Goal: Task Accomplishment & Management: Manage account settings

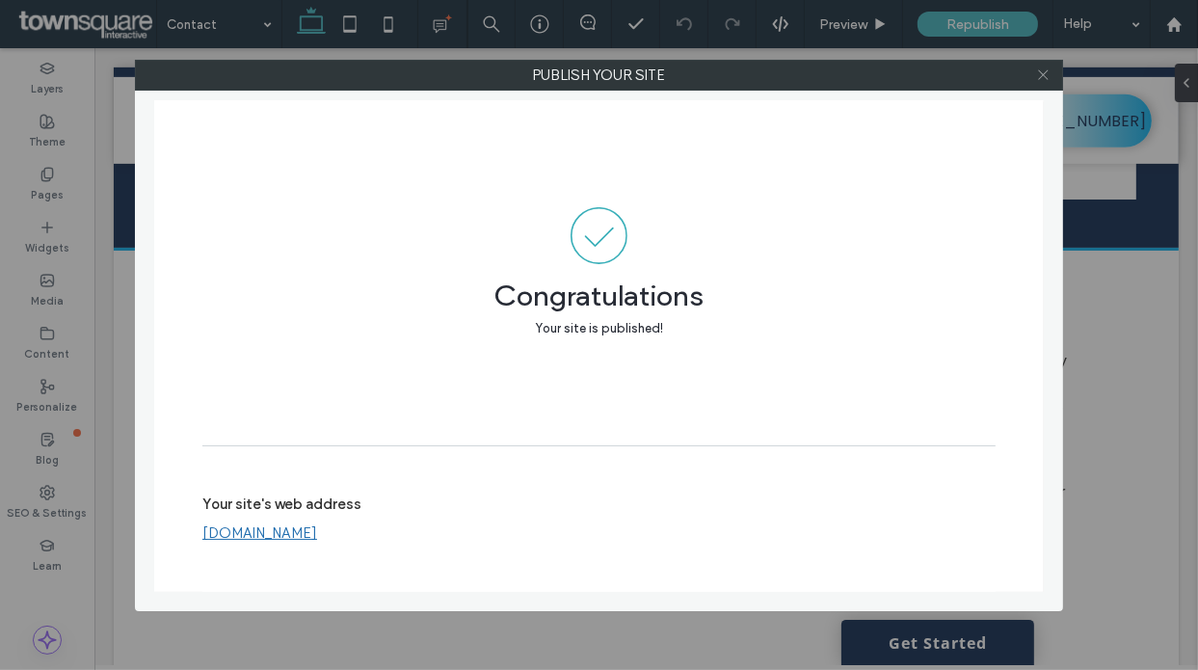
click at [1045, 79] on icon at bounding box center [1043, 74] width 14 height 14
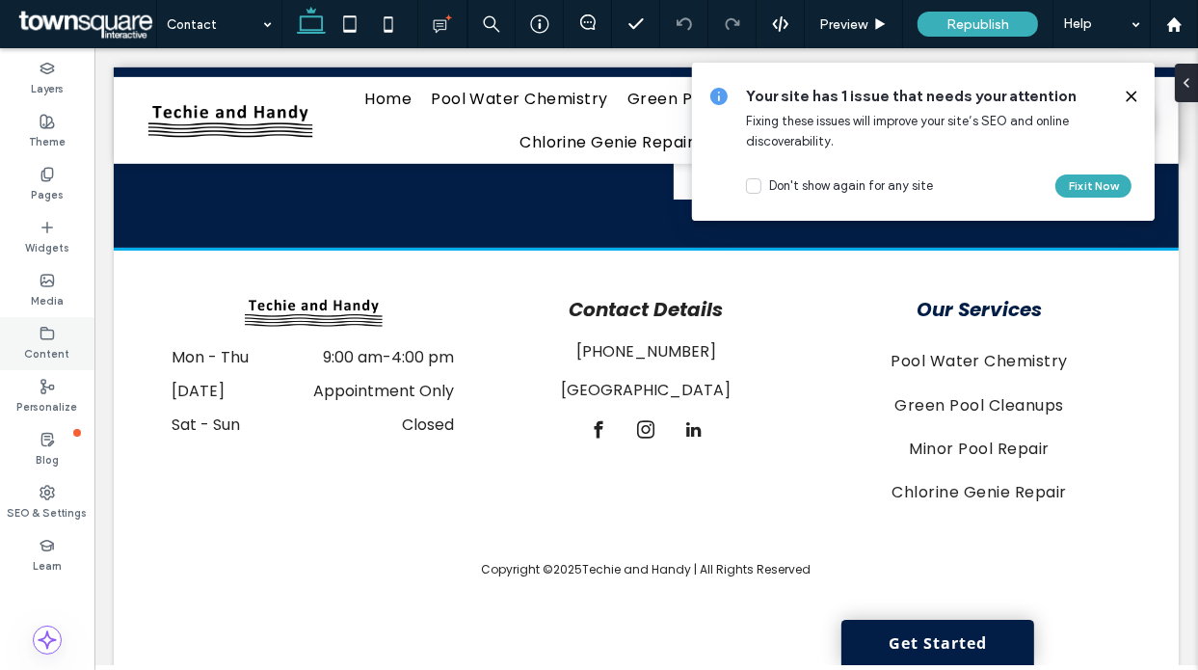
click at [48, 325] on span at bounding box center [47, 333] width 15 height 16
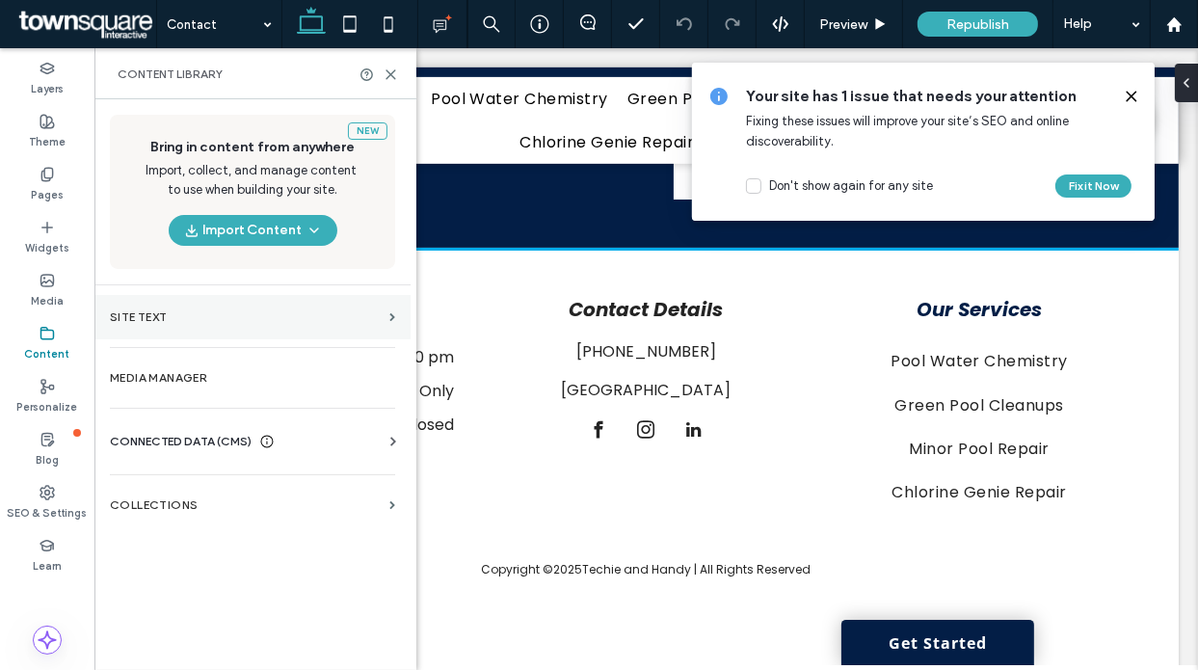
click at [200, 321] on label "Site Text" at bounding box center [246, 316] width 272 height 13
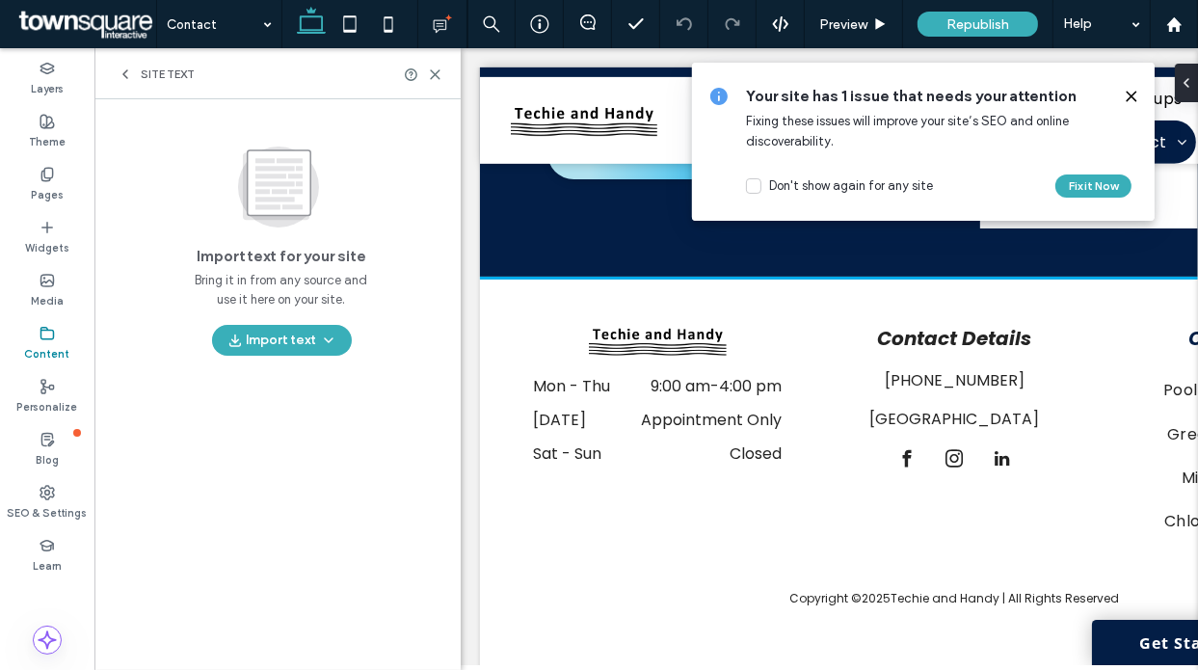
scroll to position [1098, 0]
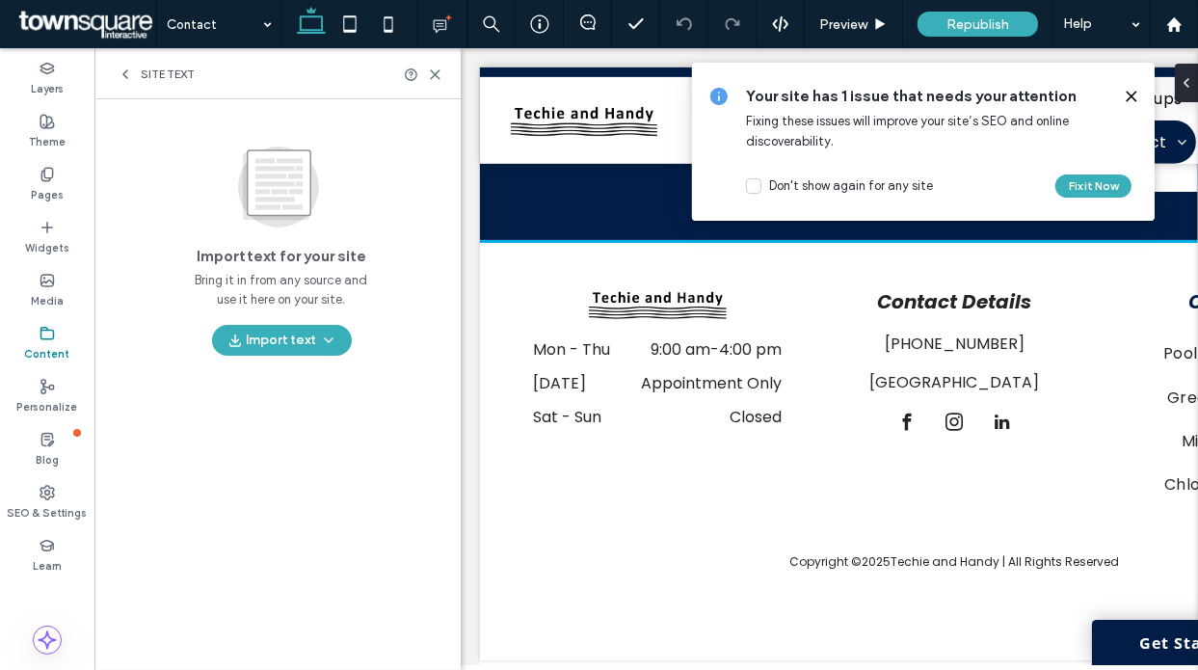
click at [131, 61] on div "Site Text" at bounding box center [277, 73] width 366 height 51
click at [125, 71] on use at bounding box center [125, 74] width 4 height 8
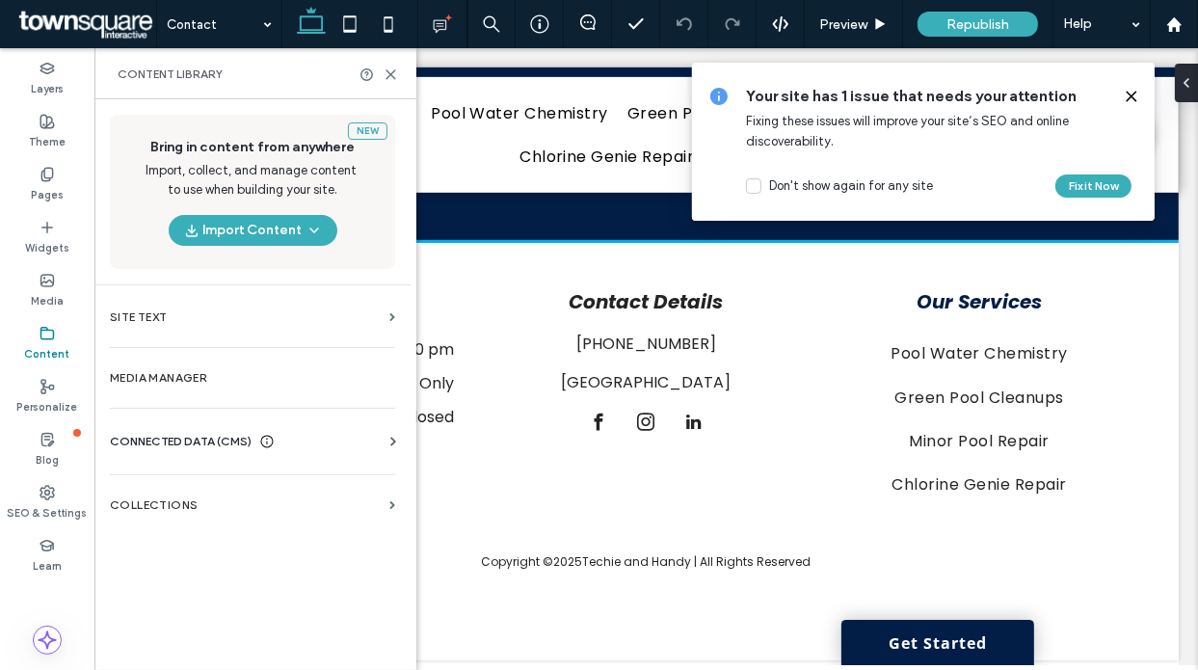
scroll to position [899, 0]
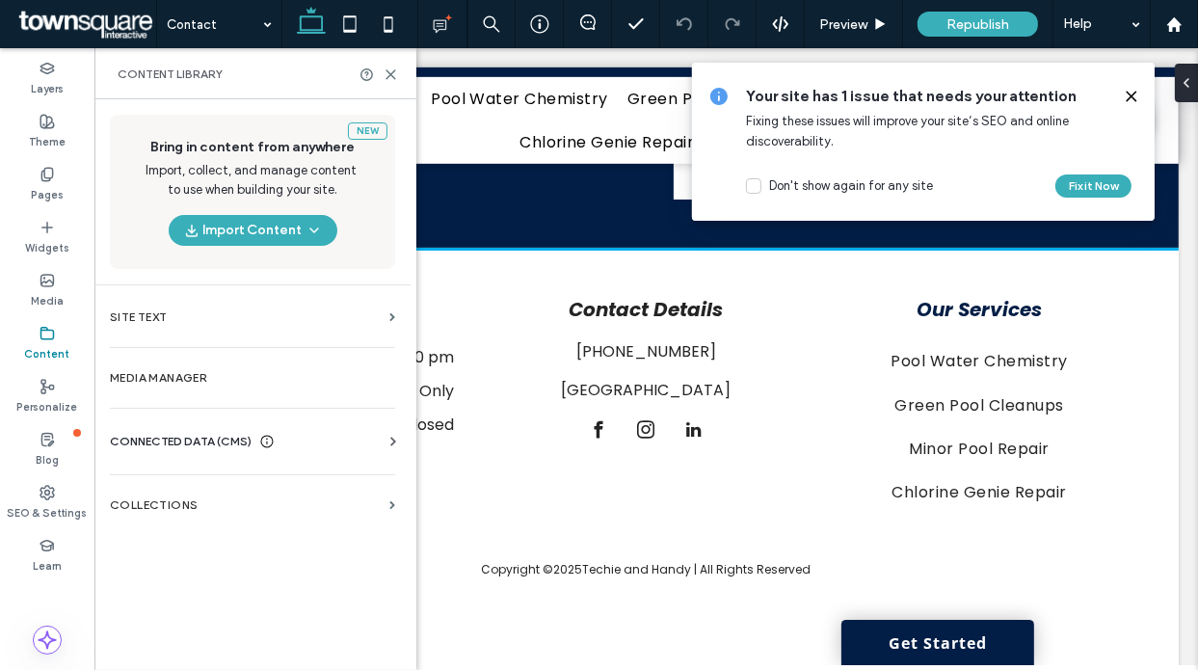
click at [224, 451] on div "Business Info Business Text Business Images Find and Replace" at bounding box center [256, 458] width 293 height 15
click at [231, 435] on span "CONNECTED DATA (CMS)" at bounding box center [181, 441] width 142 height 19
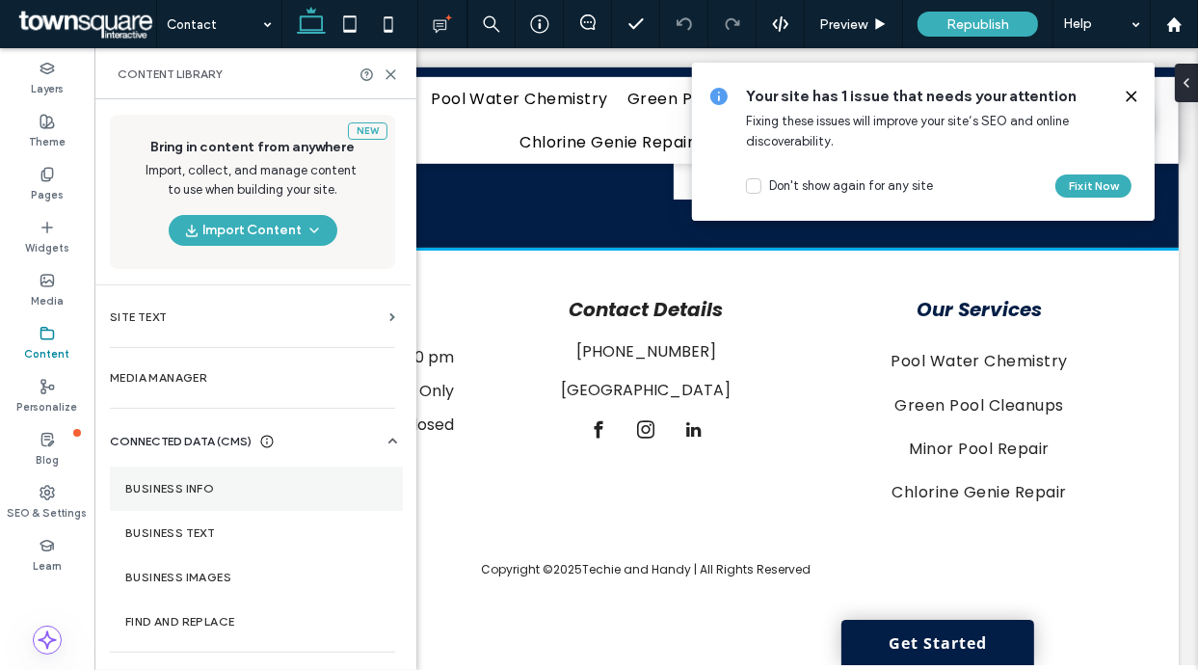
click at [211, 498] on section "Business Info" at bounding box center [256, 488] width 293 height 44
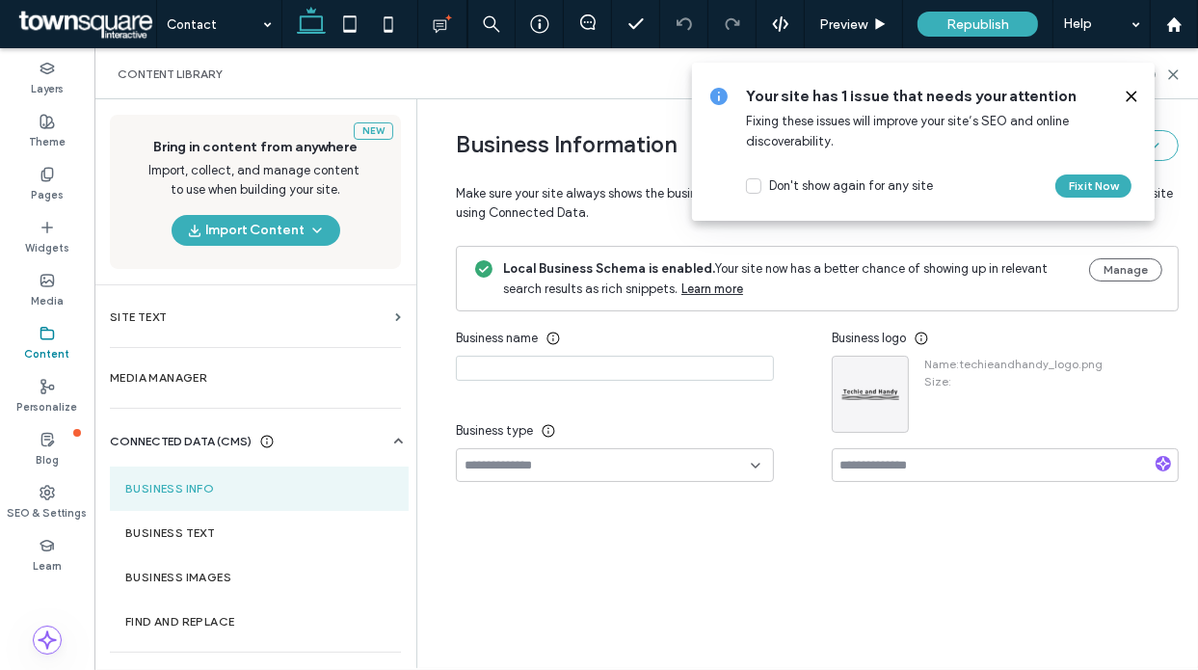
type input "**********"
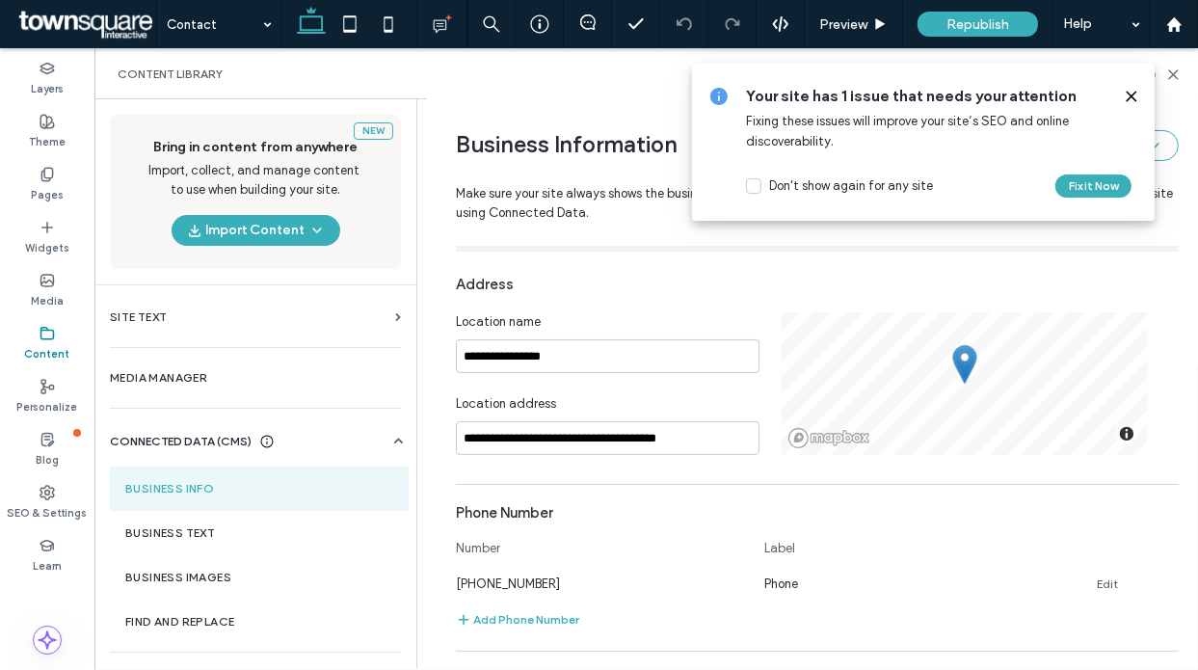
scroll to position [304, 0]
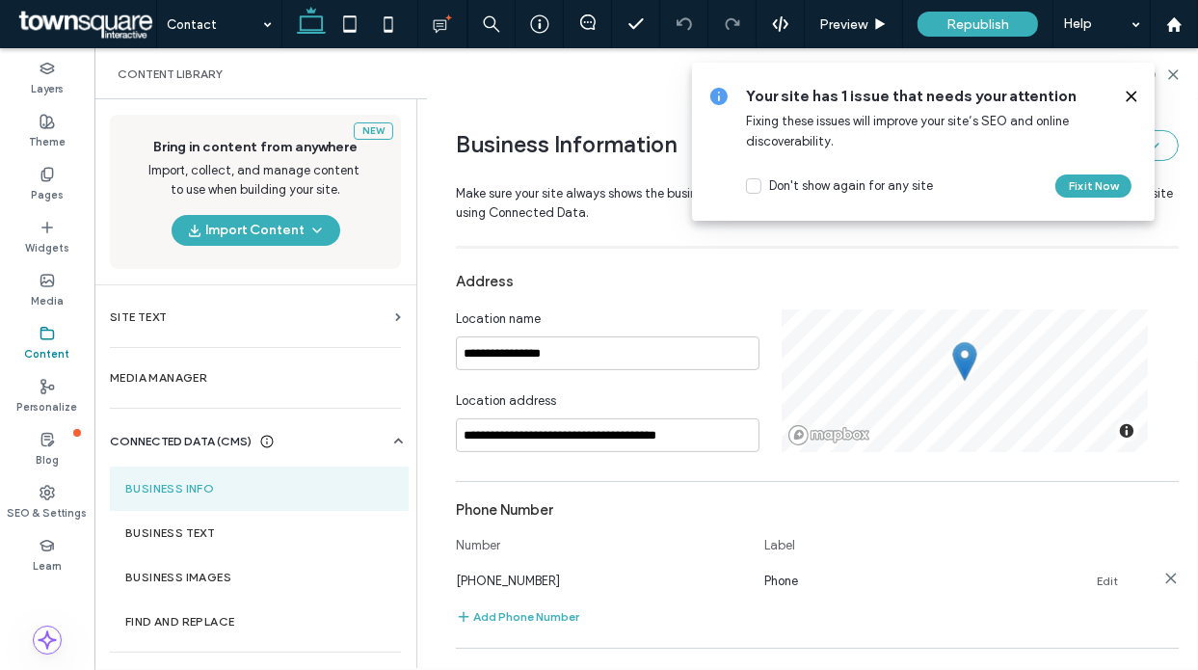
click at [1108, 577] on link "Edit" at bounding box center [1106, 580] width 21 height 15
click at [660, 588] on input "**********" at bounding box center [600, 579] width 289 height 34
paste input
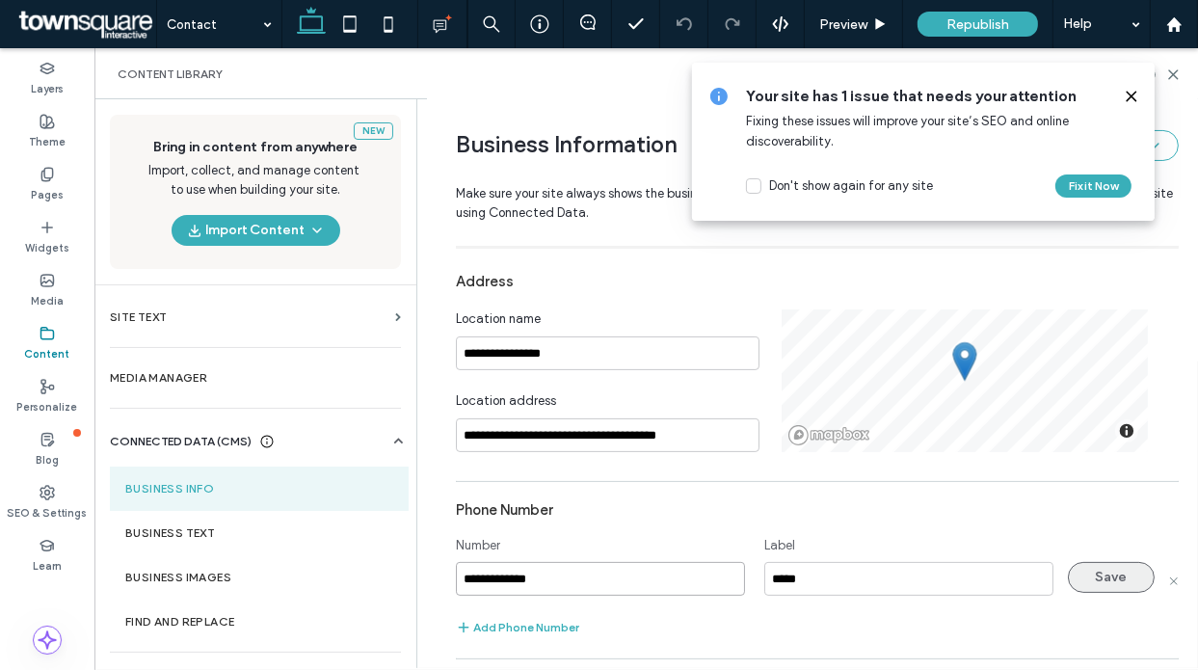
type input "**********"
click at [1125, 574] on button "Save" at bounding box center [1111, 577] width 87 height 31
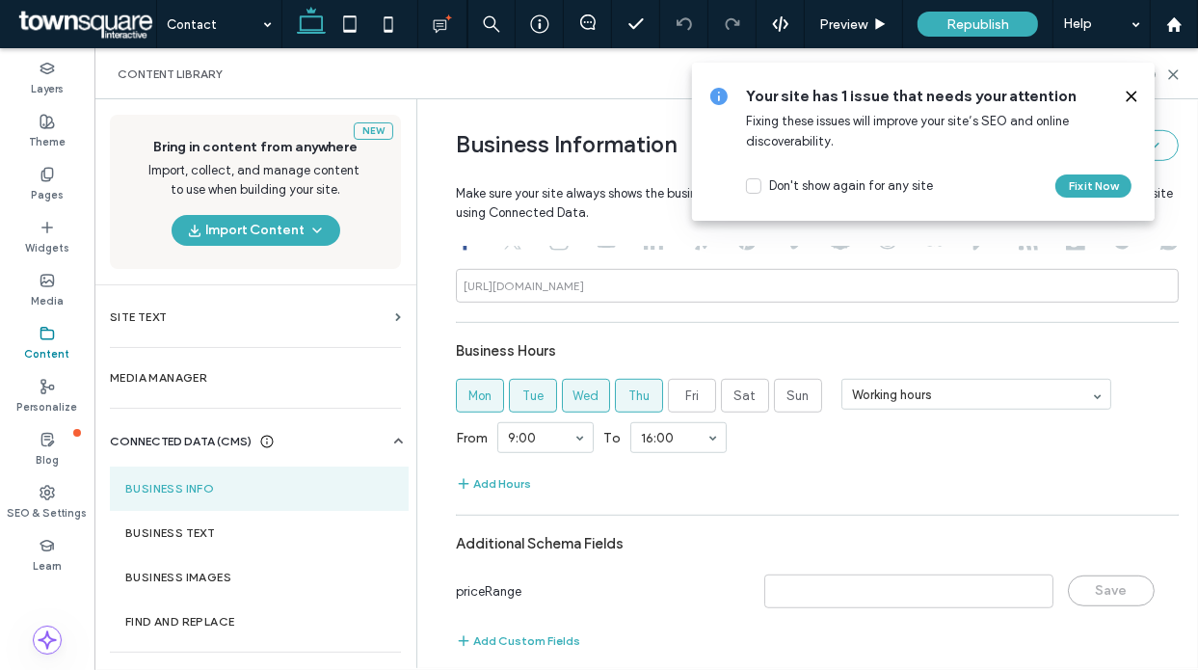
scroll to position [976, 0]
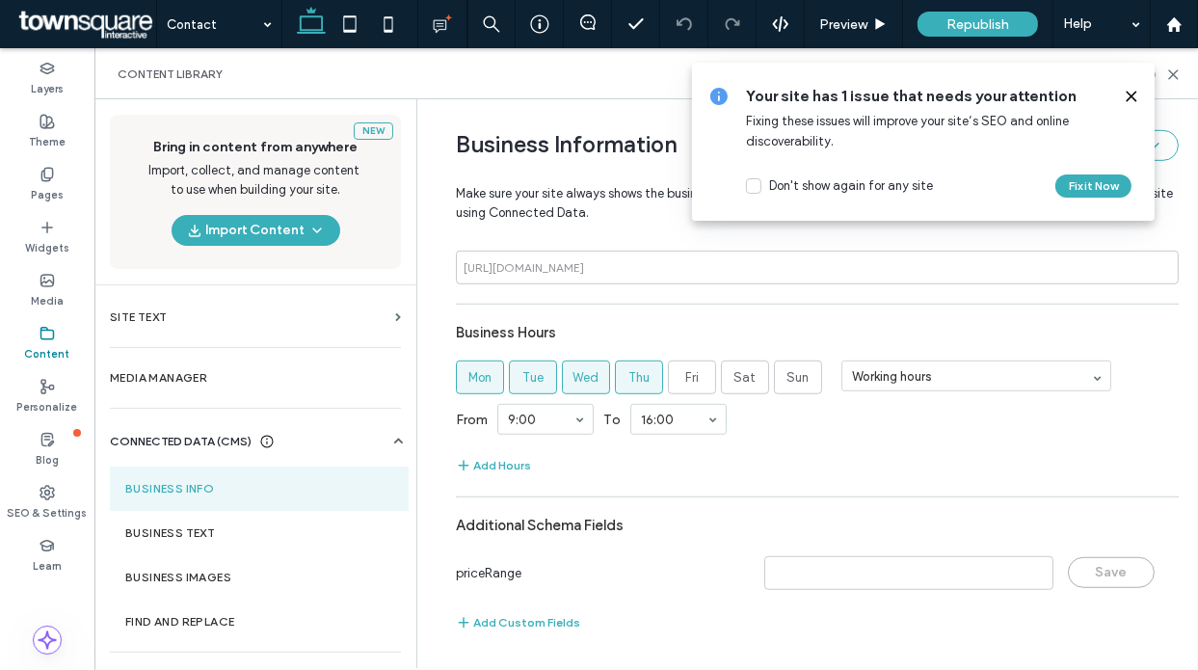
click at [1141, 88] on div "Your site has 1 issue that needs your attention Fixing these issues will improv…" at bounding box center [923, 142] width 462 height 158
click at [1121, 95] on div at bounding box center [1123, 96] width 31 height 21
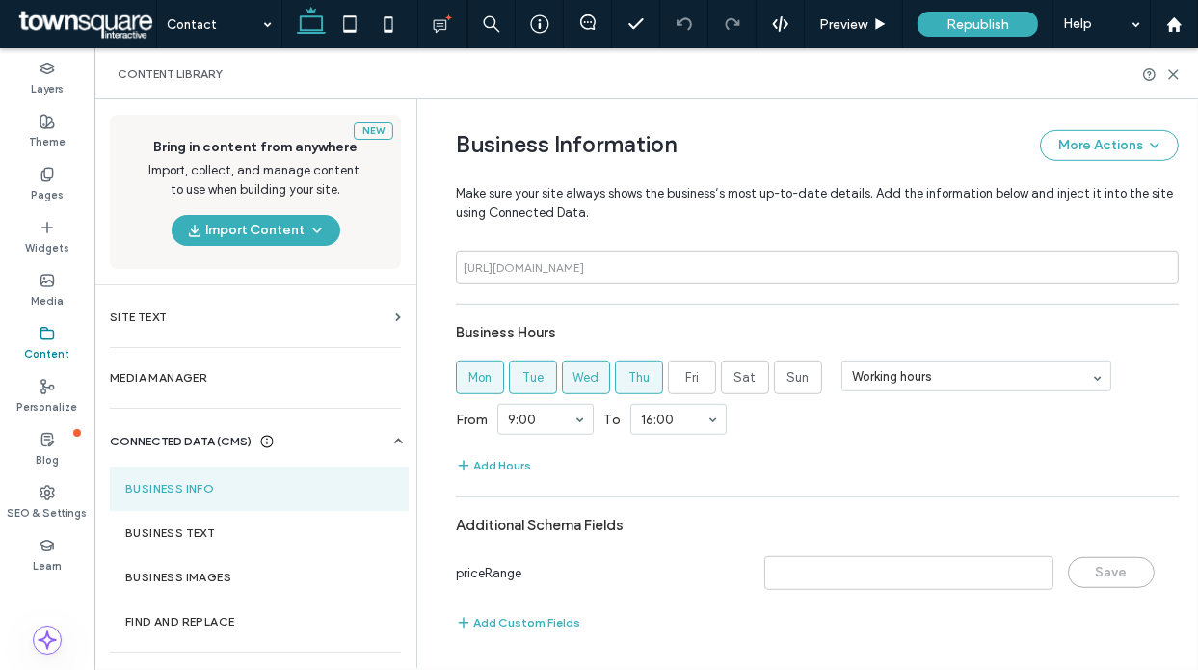
click at [1129, 92] on div "Content Library" at bounding box center [646, 73] width 1104 height 51
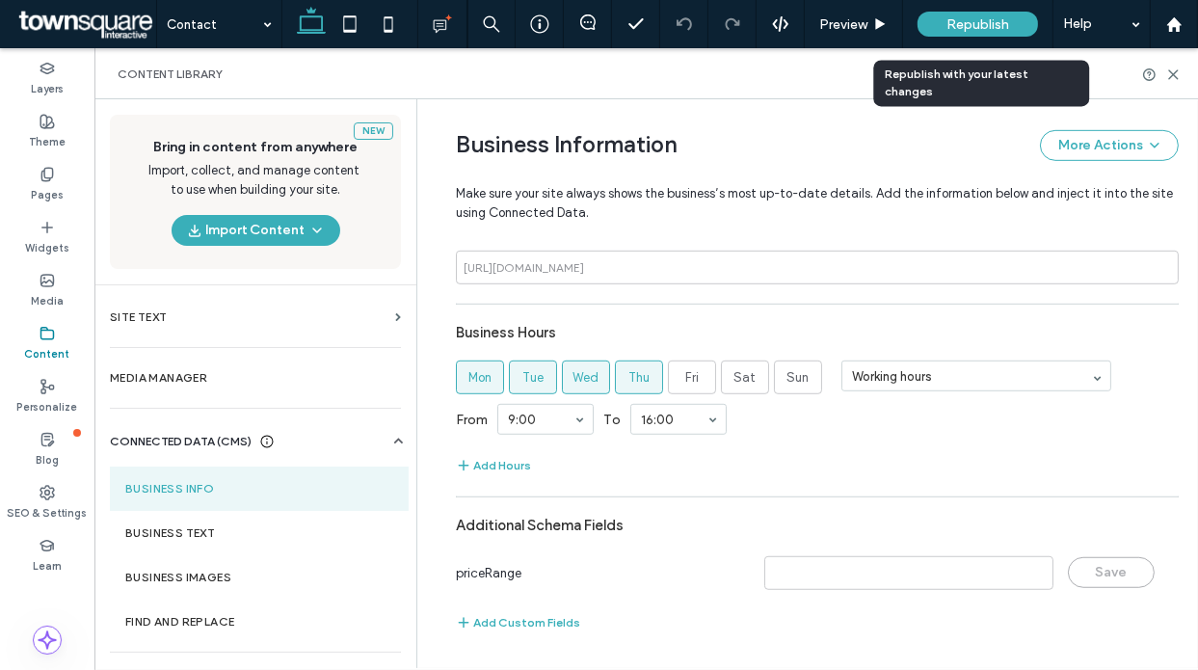
click at [996, 21] on span "Republish" at bounding box center [977, 24] width 63 height 16
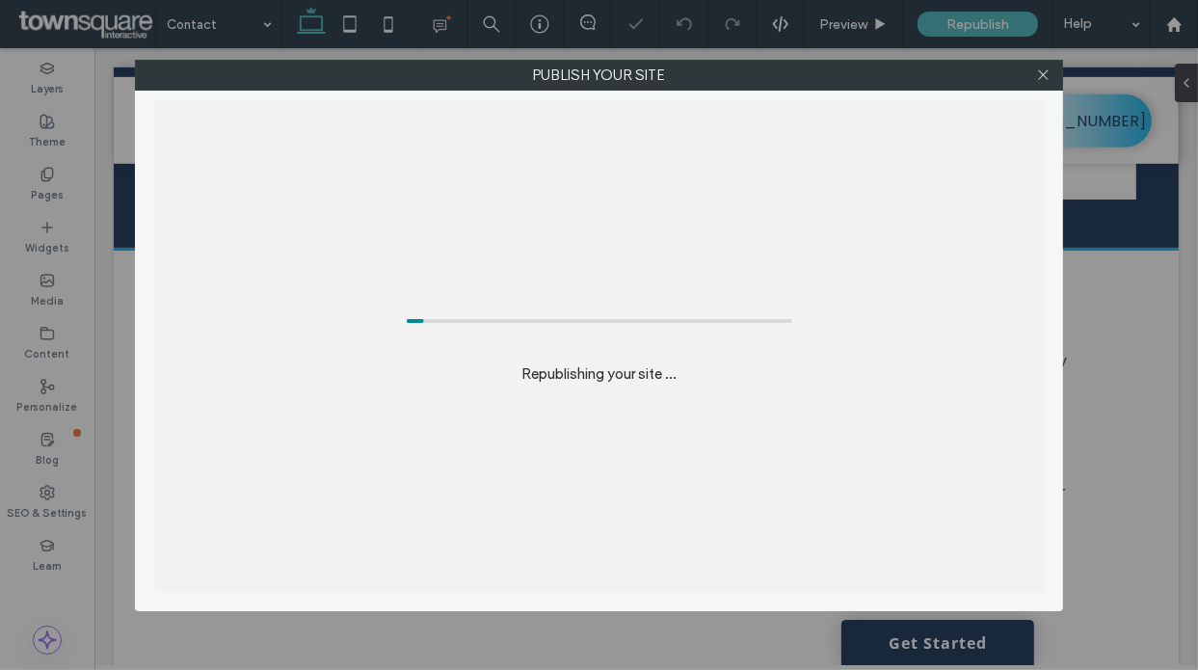
drag, startPoint x: 1042, startPoint y: 79, endPoint x: 1006, endPoint y: 152, distance: 81.4
click at [1042, 79] on icon at bounding box center [1043, 74] width 14 height 14
